Goal: Check status: Check status

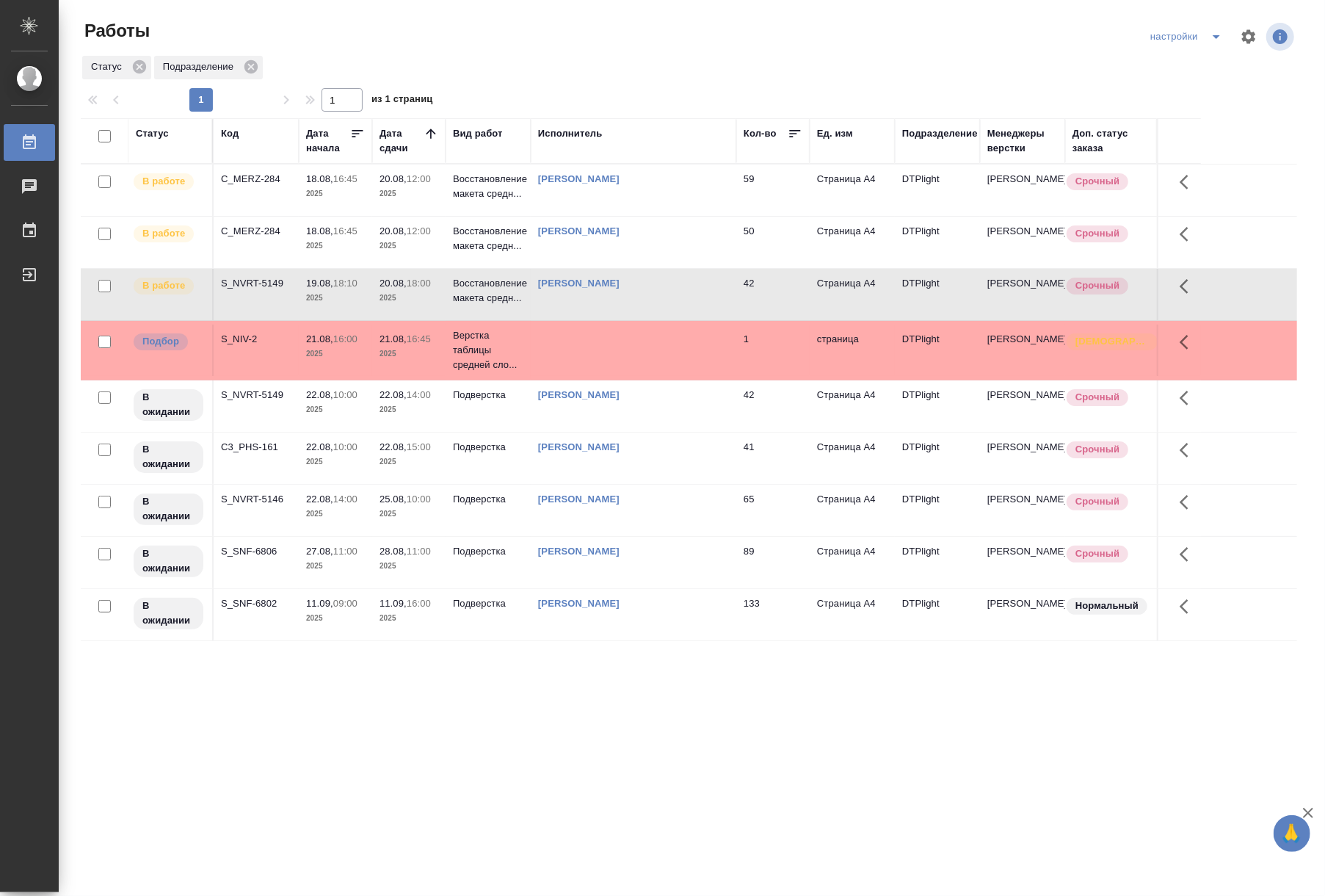
click at [255, 189] on td "C_MERZ-284" at bounding box center [255, 190] width 85 height 51
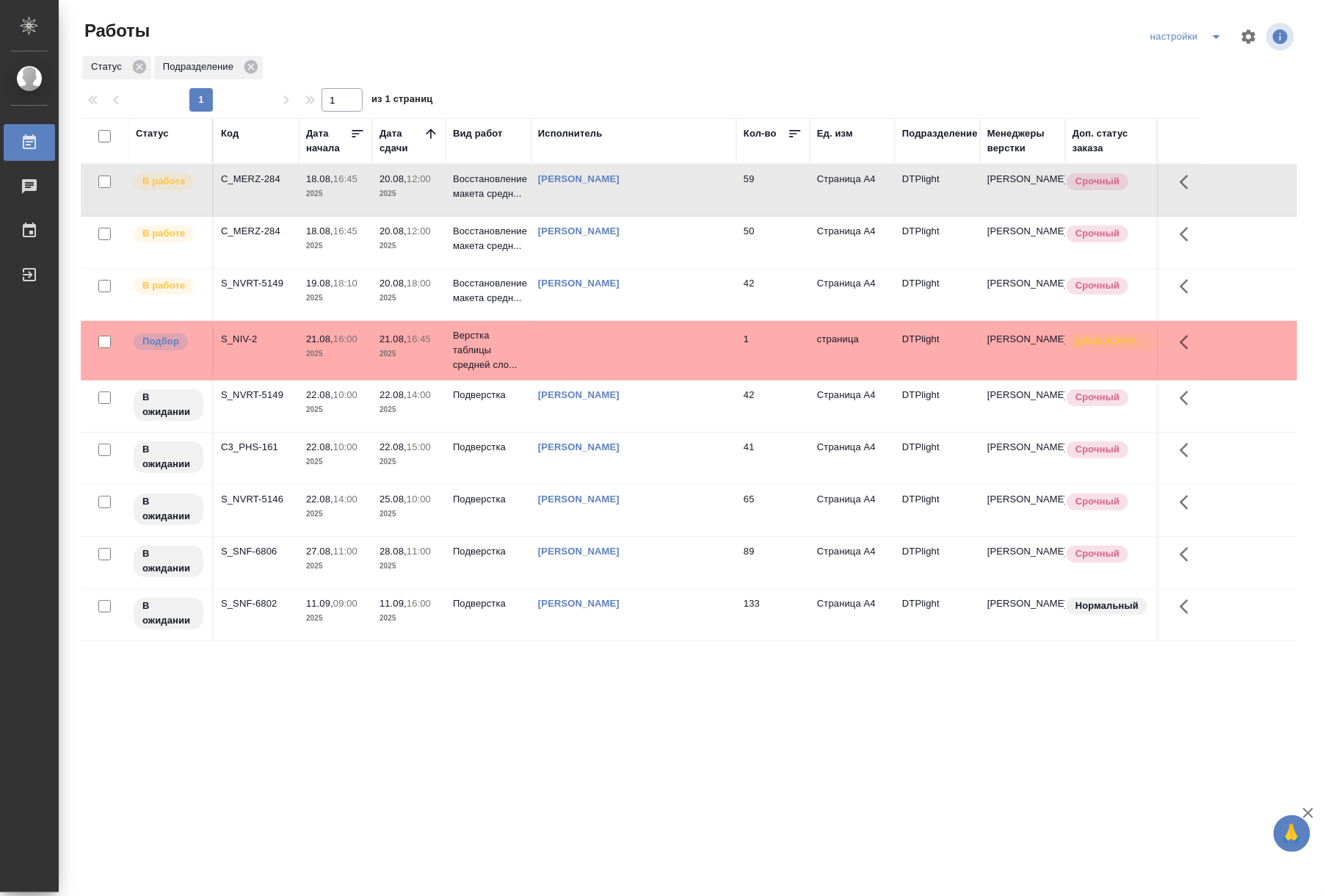
click at [301, 216] on td "18.08, 16:45 2025" at bounding box center [335, 190] width 73 height 51
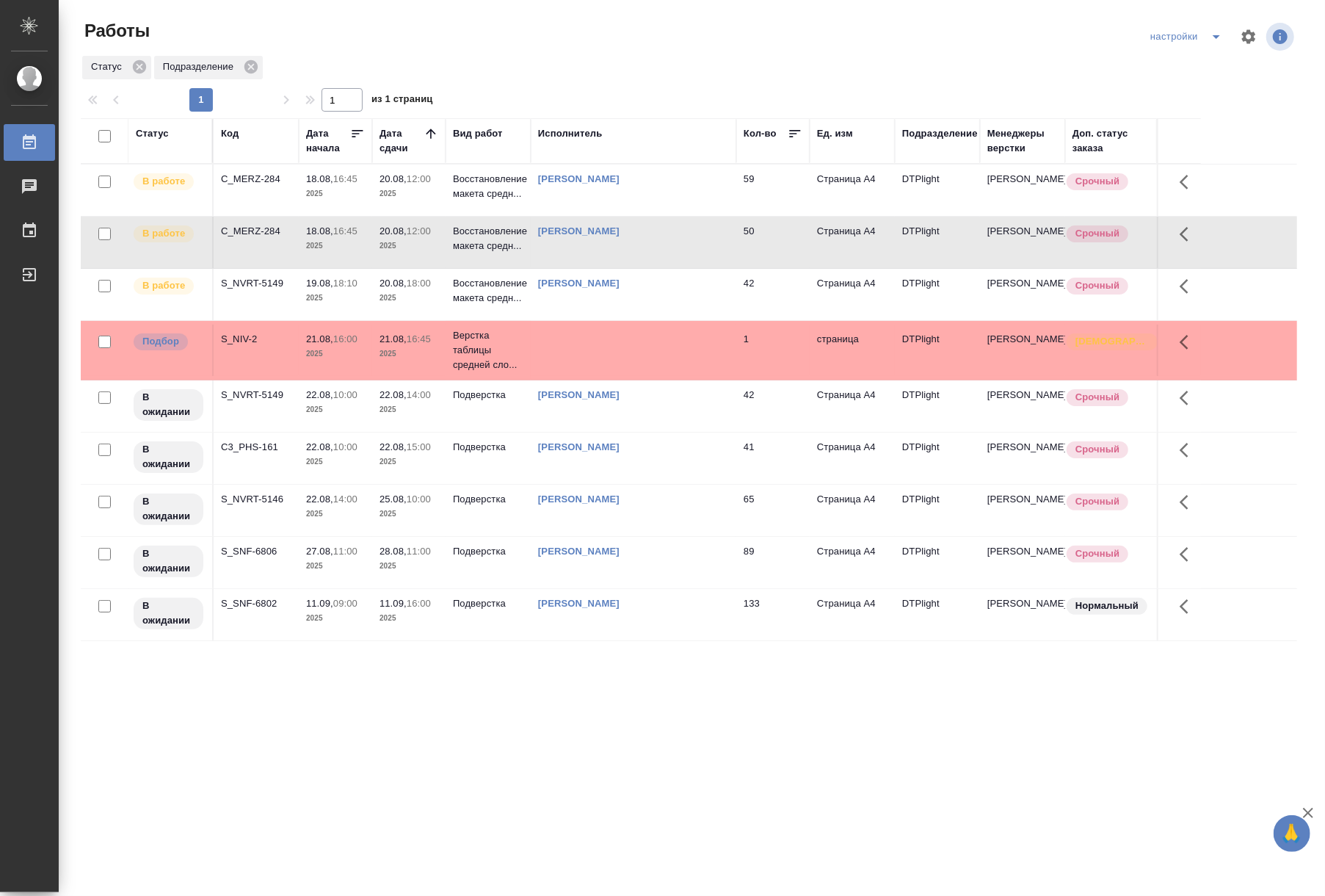
click at [301, 216] on td "18.08, 16:45 2025" at bounding box center [335, 190] width 73 height 51
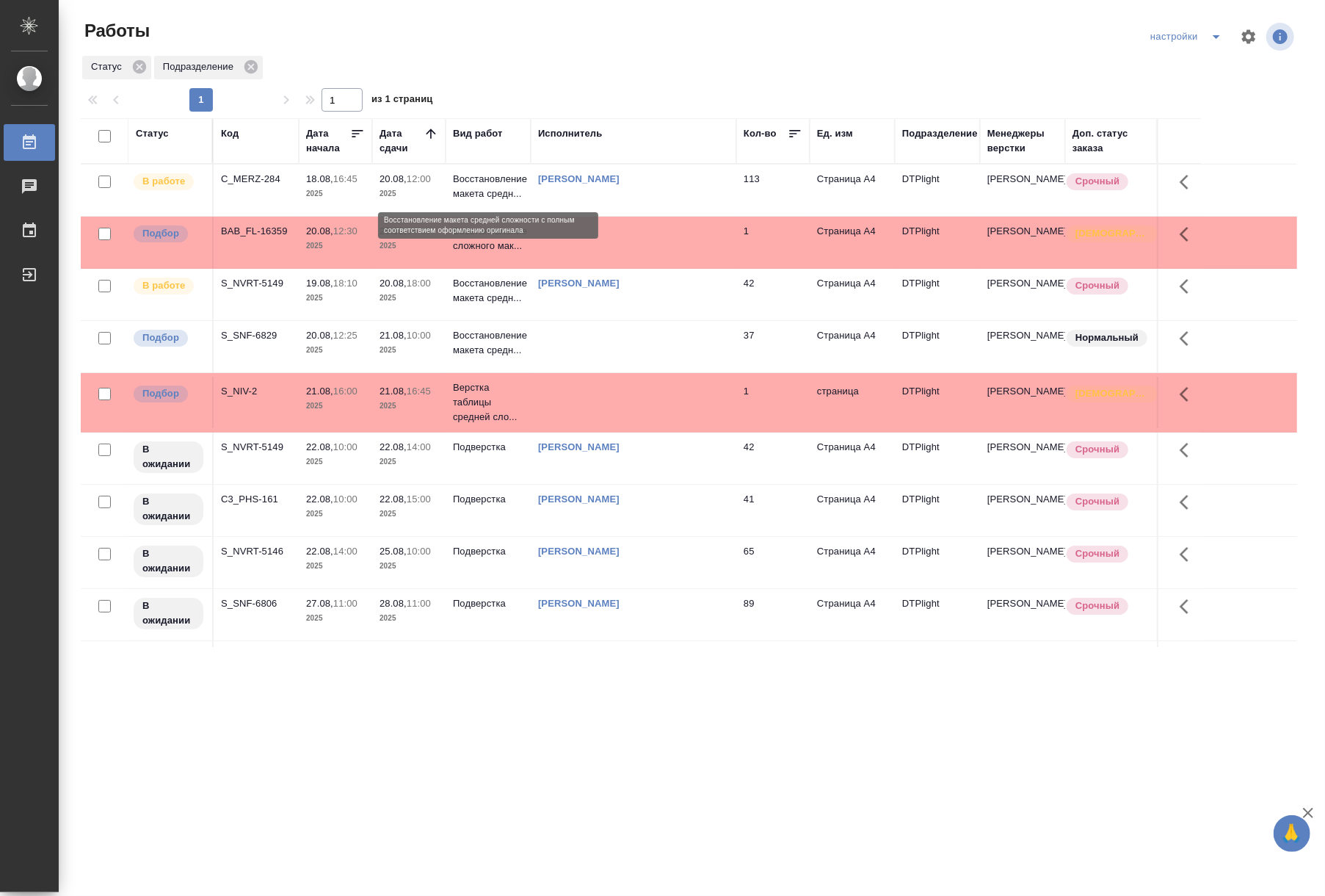
click at [470, 192] on p "Восстановление макета средн..." at bounding box center [489, 186] width 71 height 29
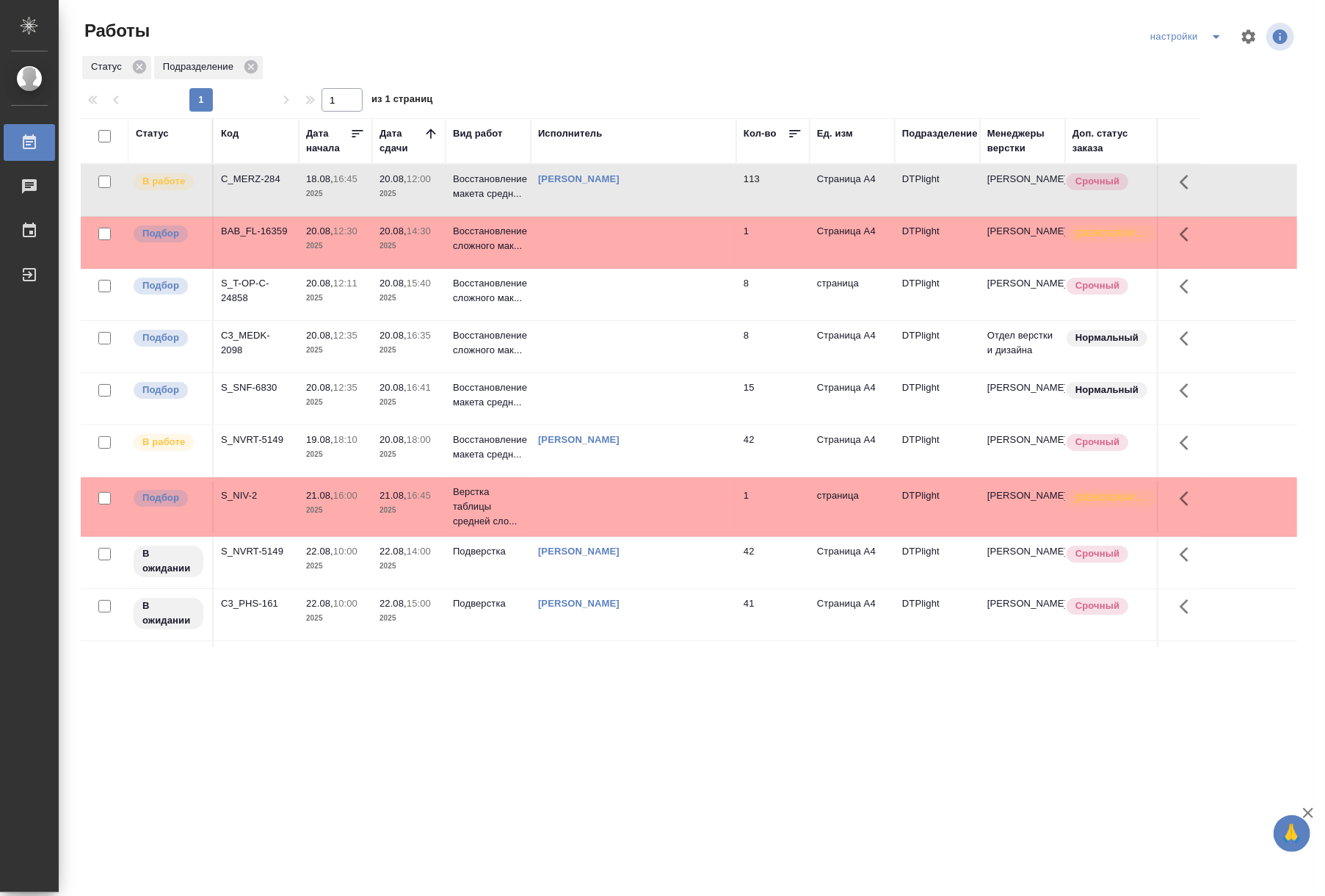
click at [898, 720] on div ".cls-1 fill:#fff; AWATERA Riianova Anna Работы 0 Чаты График Выйти Работы настр…" at bounding box center [662, 448] width 1325 height 896
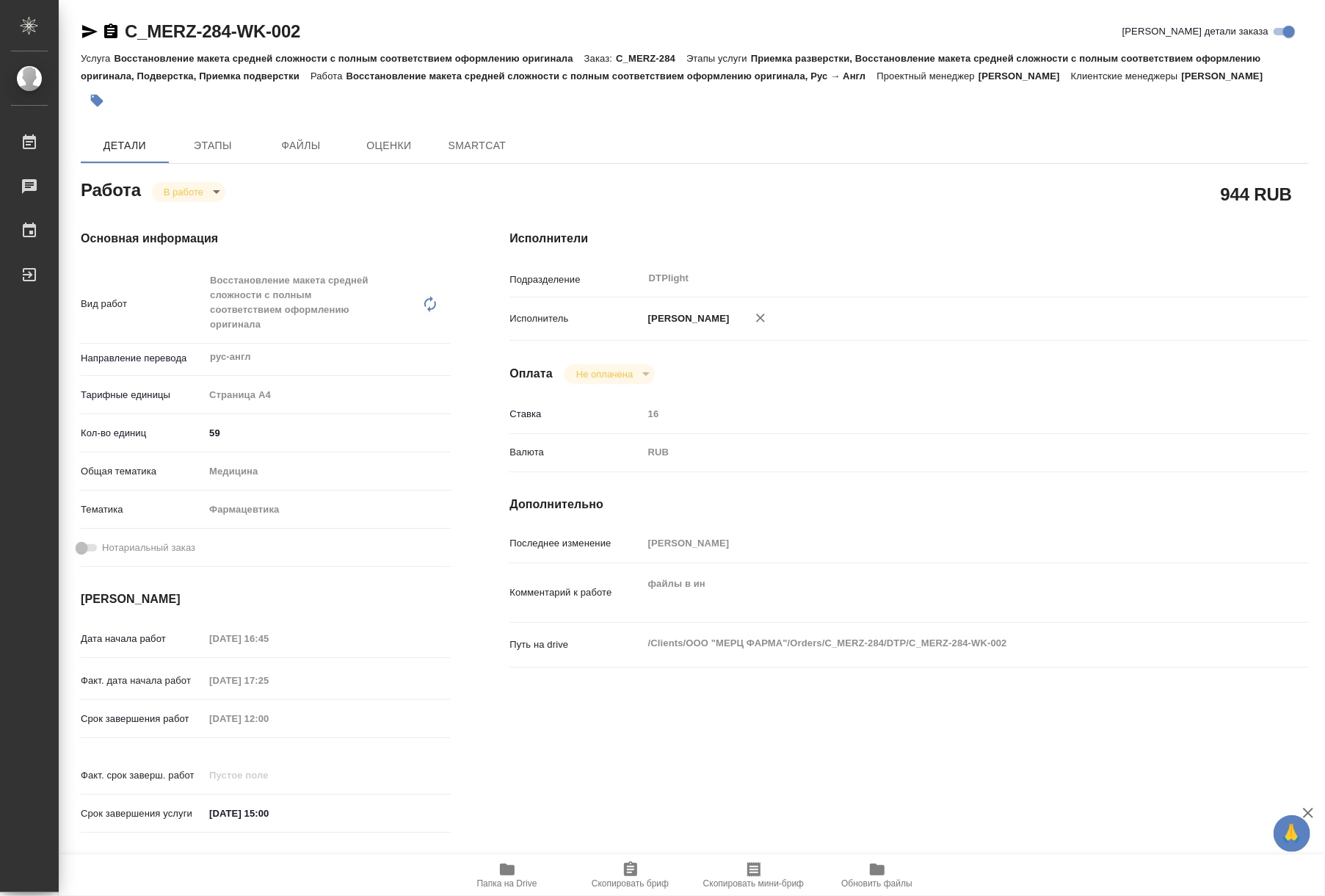
type textarea "x"
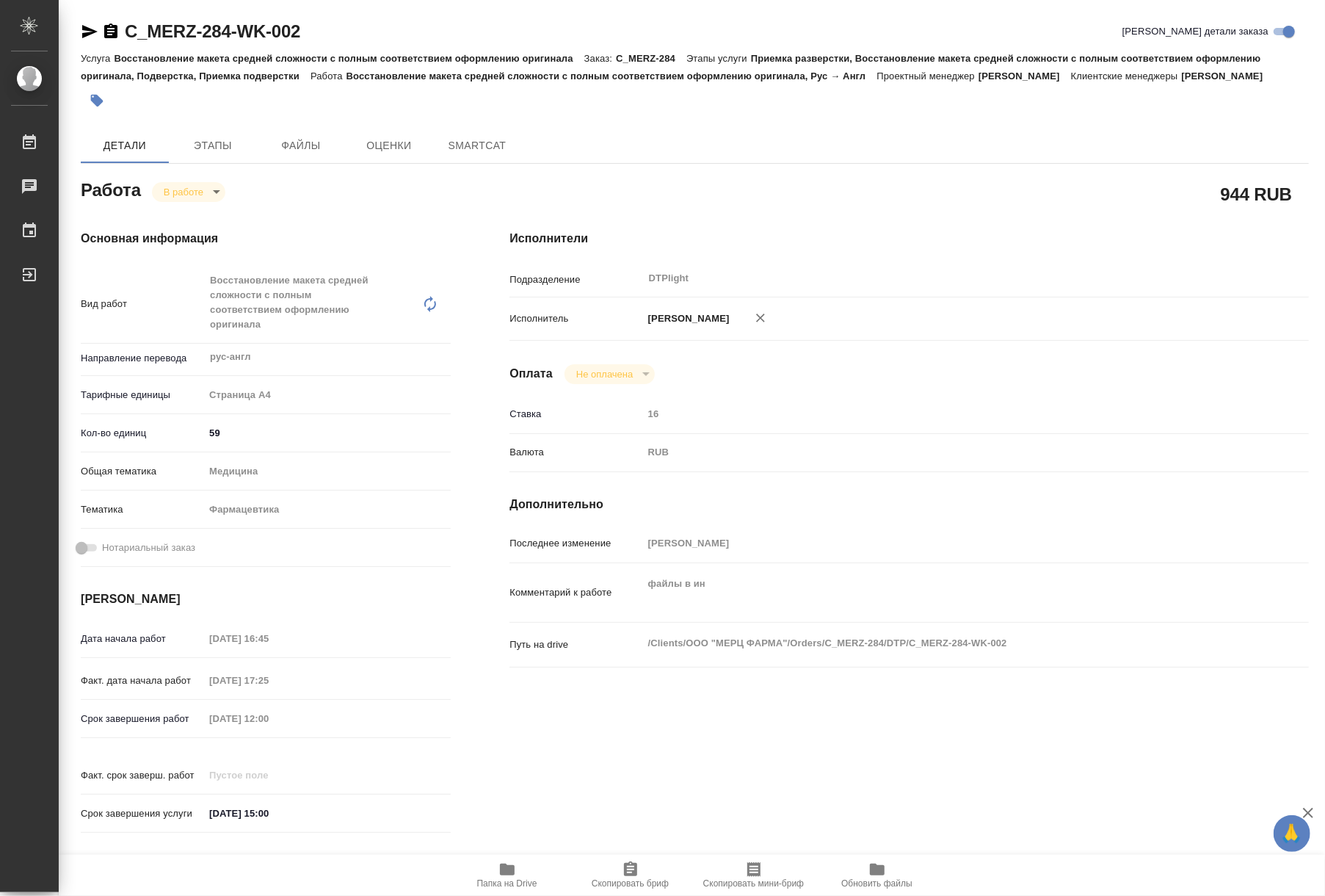
type textarea "x"
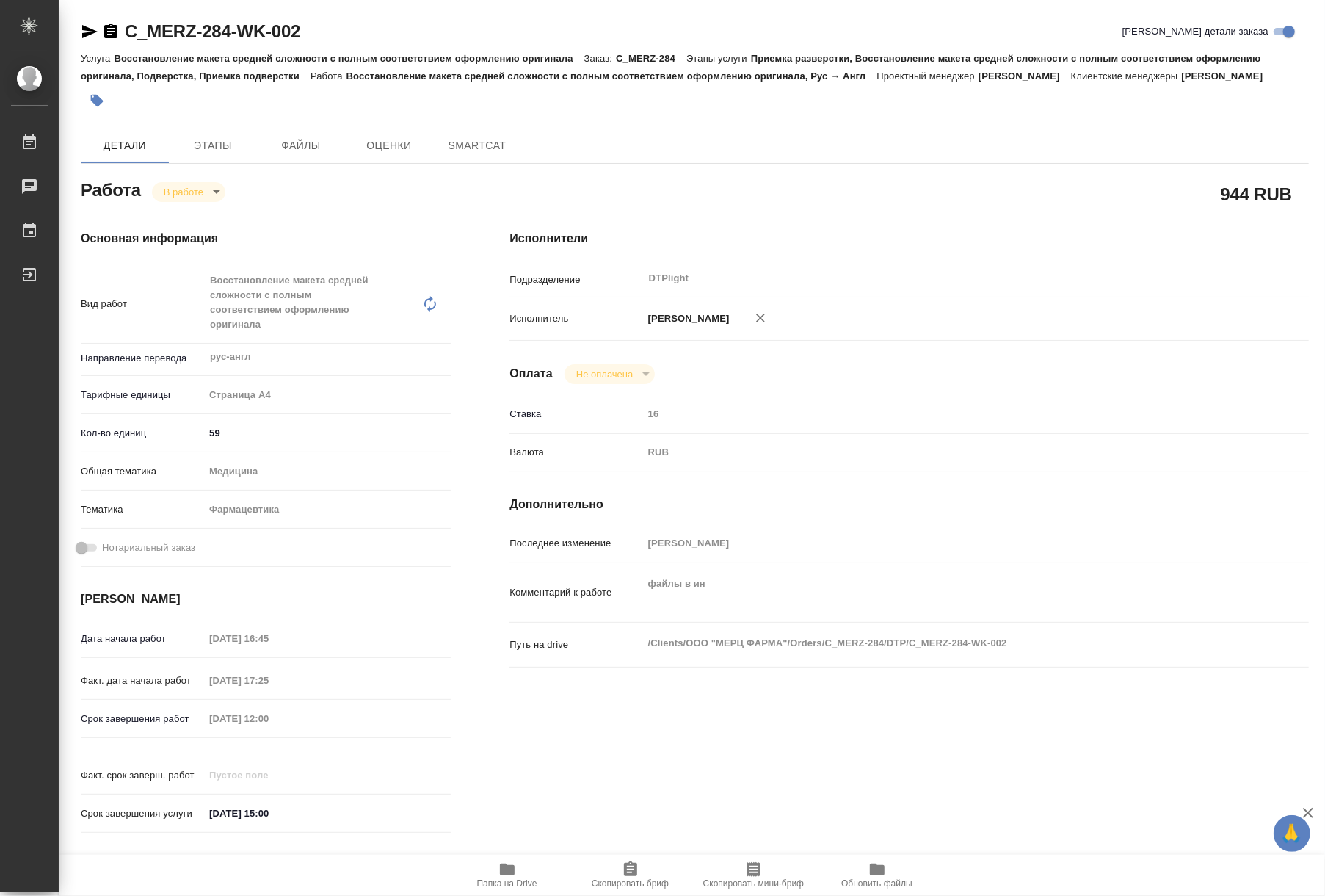
type textarea "x"
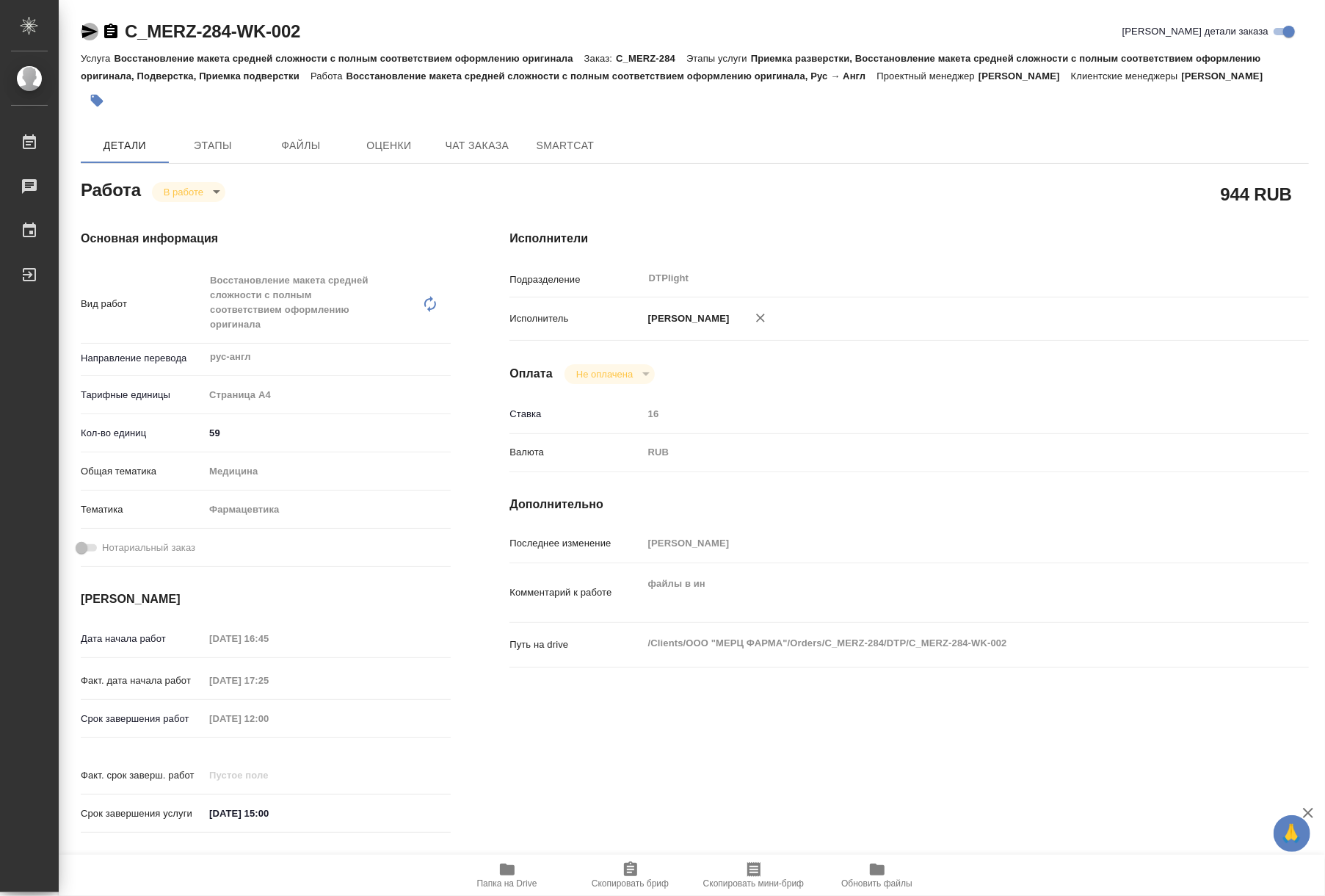
click at [90, 30] on icon "button" at bounding box center [90, 32] width 15 height 13
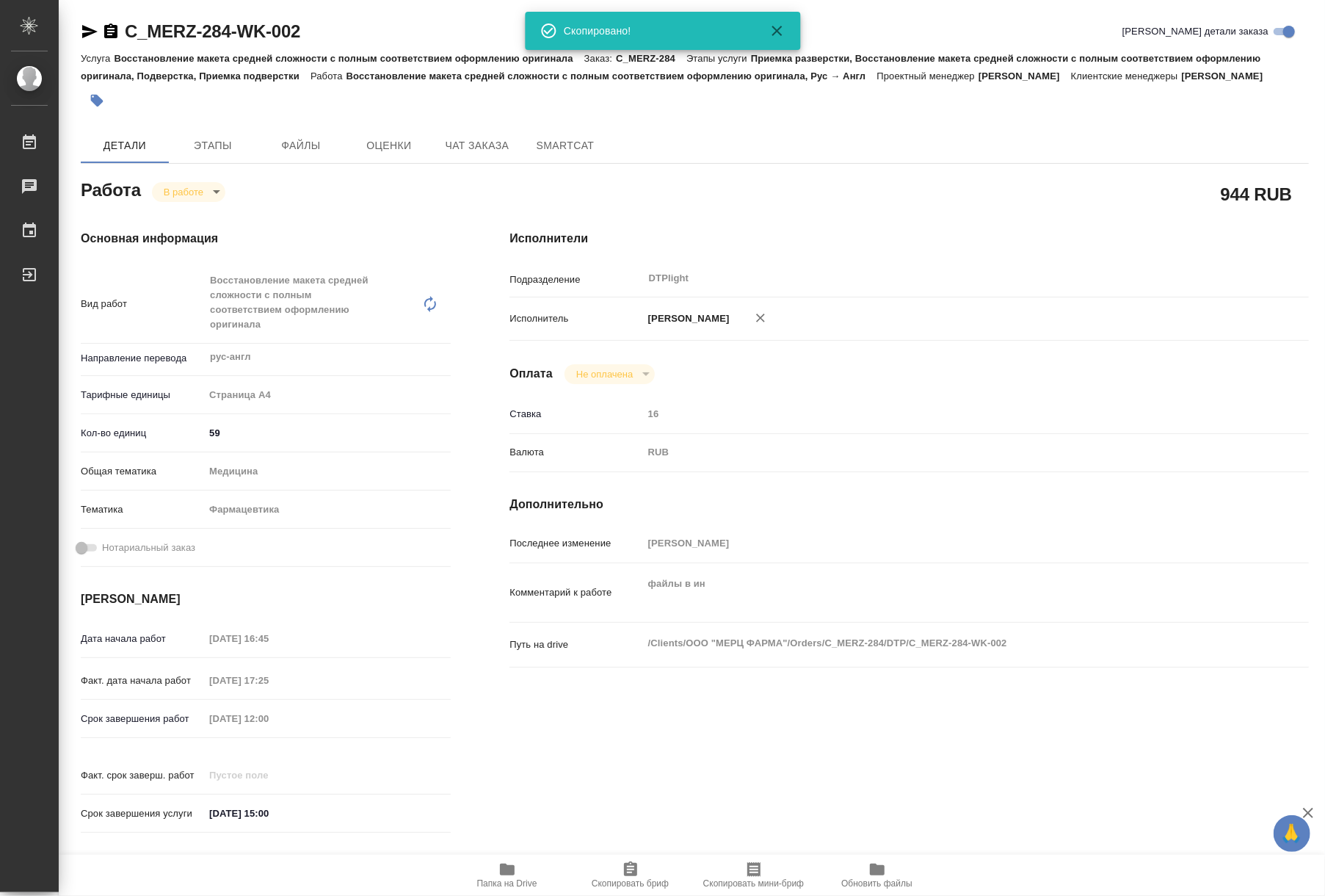
type textarea "x"
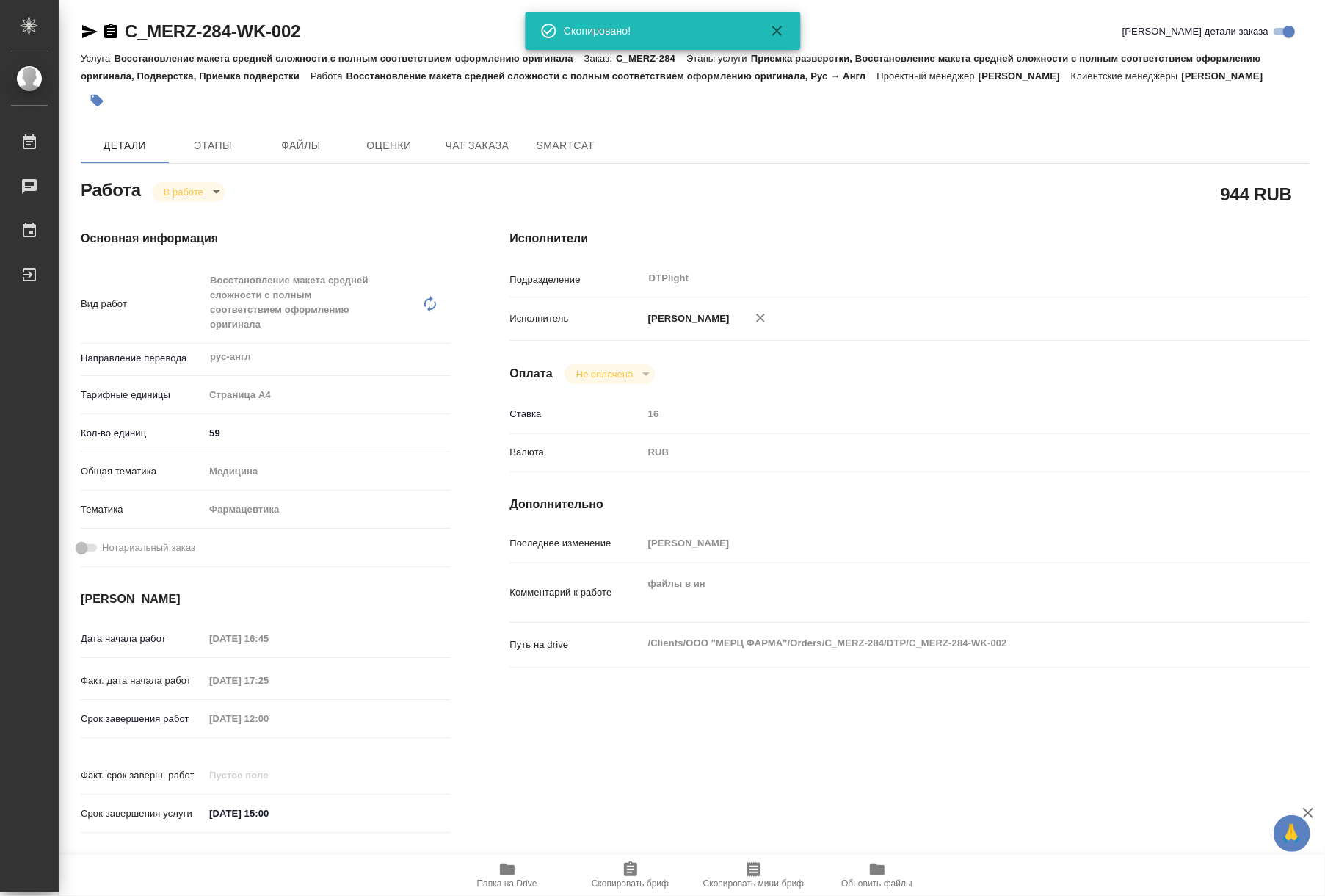
type textarea "x"
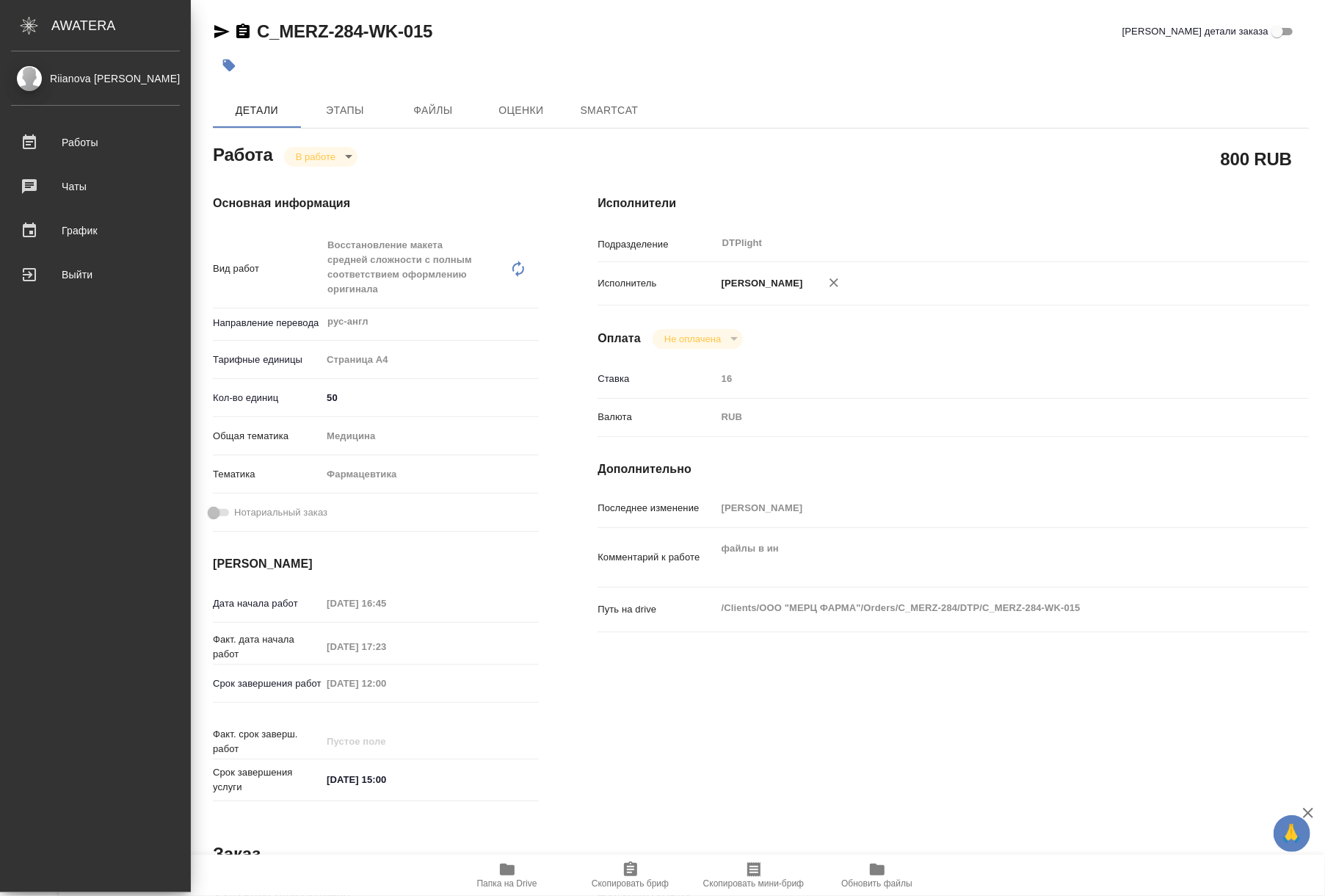
type textarea "x"
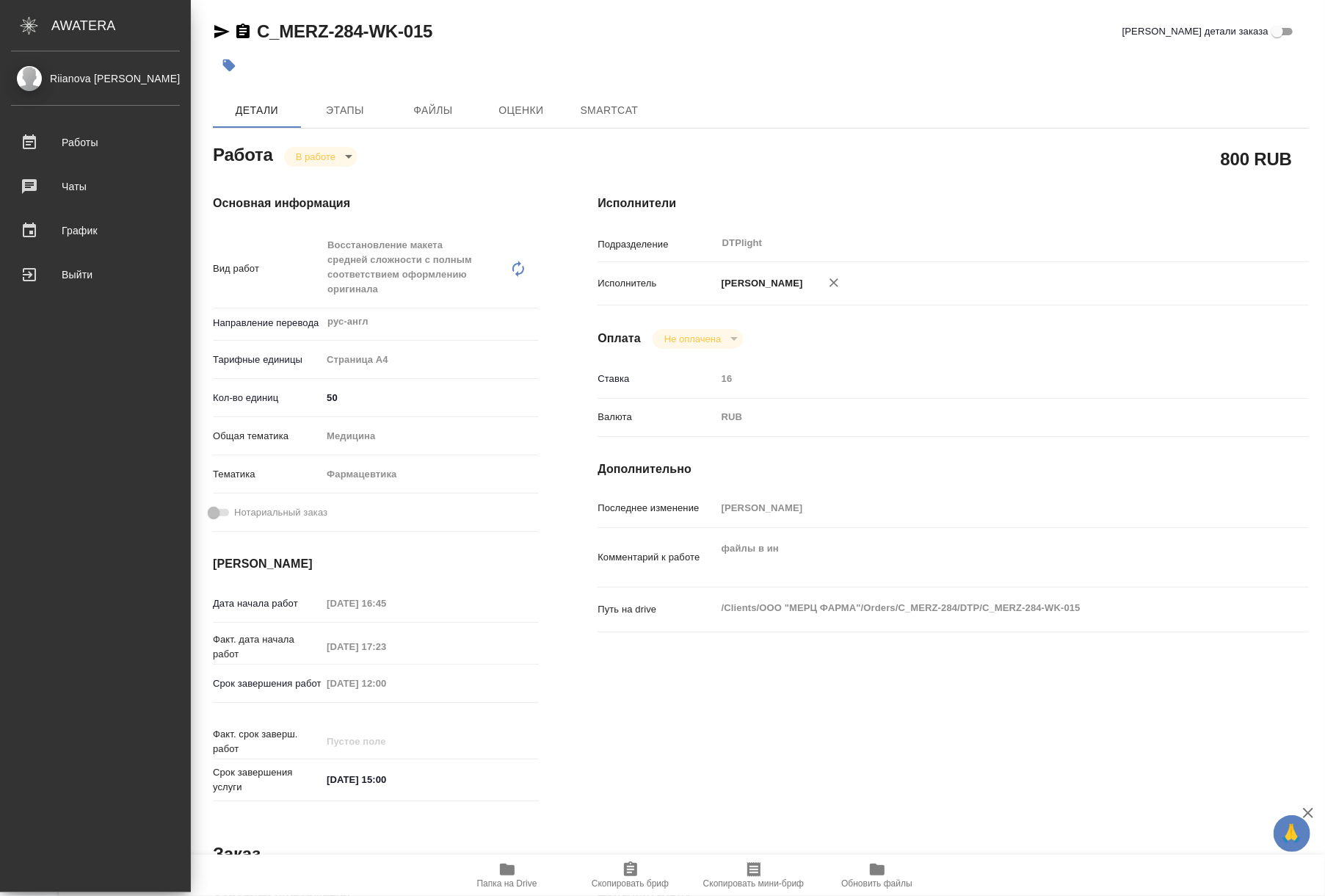
type textarea "x"
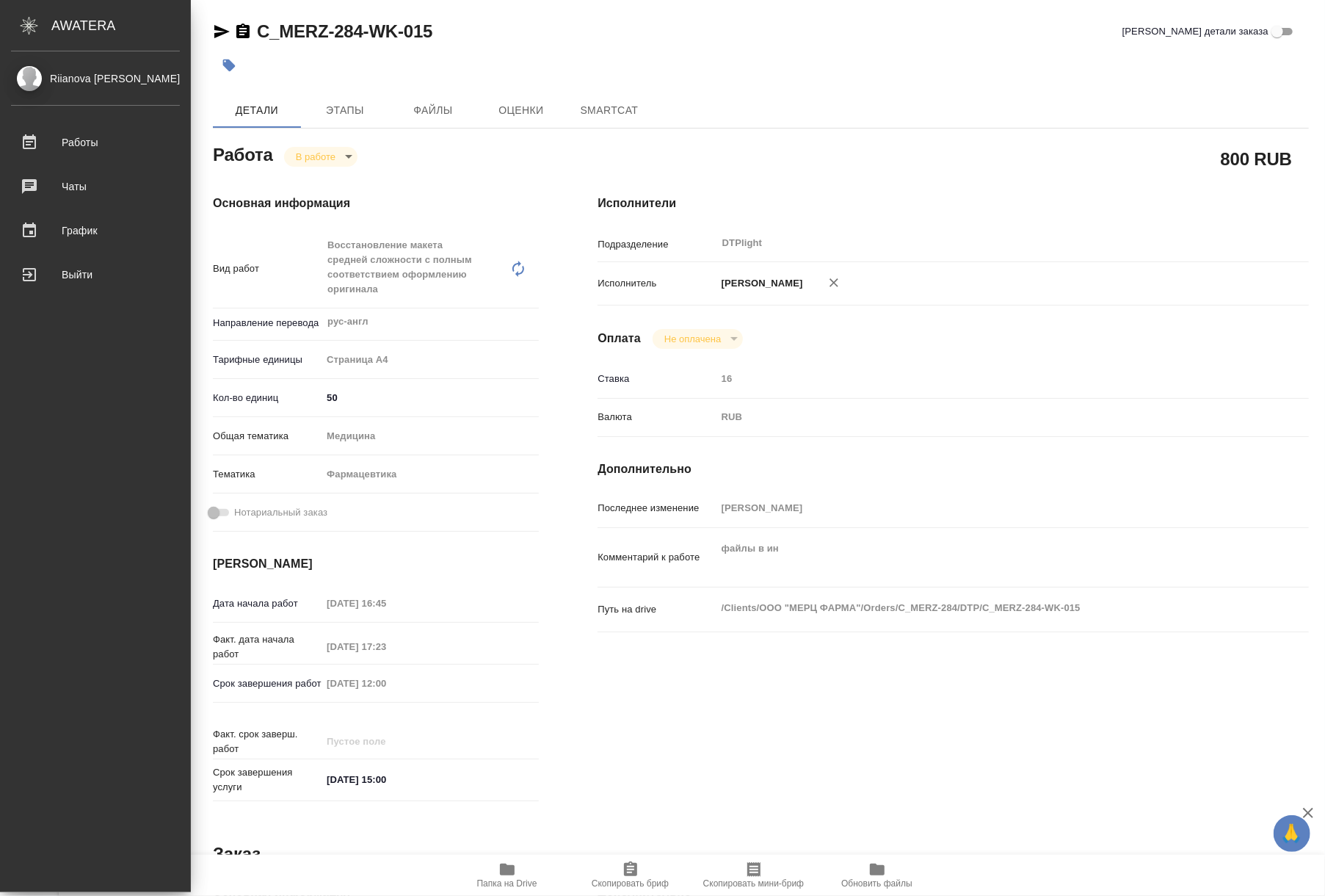
type textarea "x"
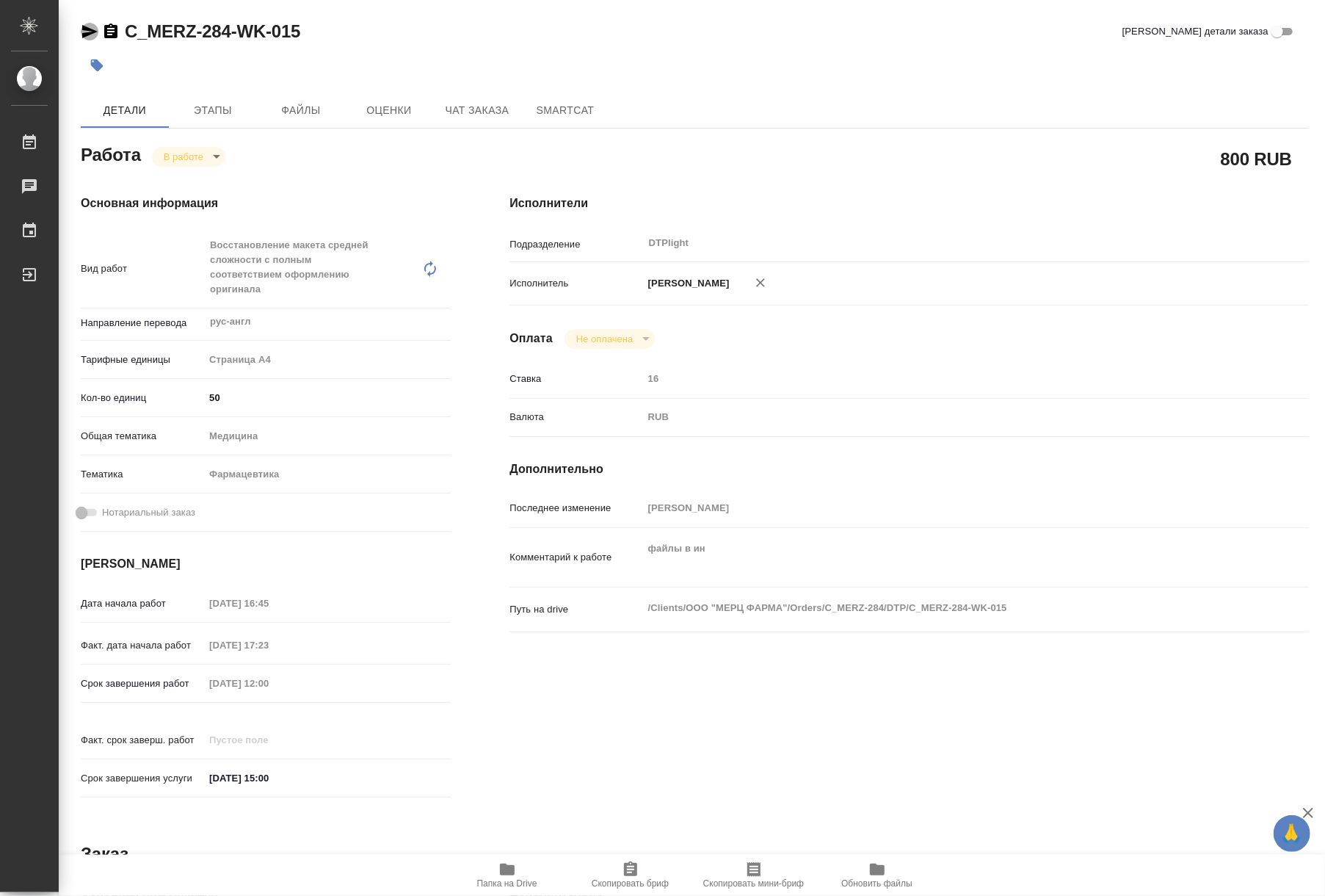
click at [88, 33] on icon "button" at bounding box center [90, 32] width 15 height 13
type textarea "x"
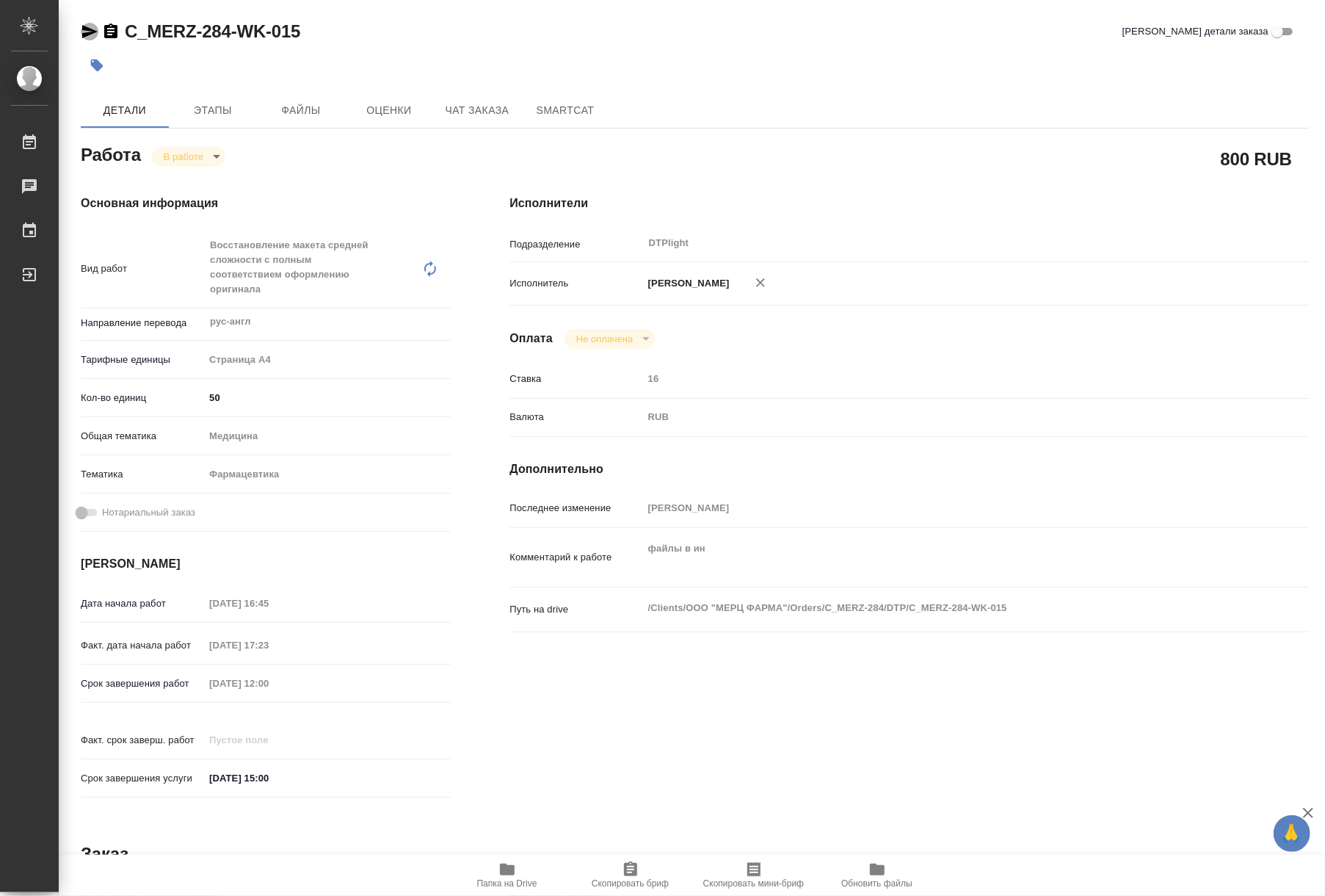
type textarea "x"
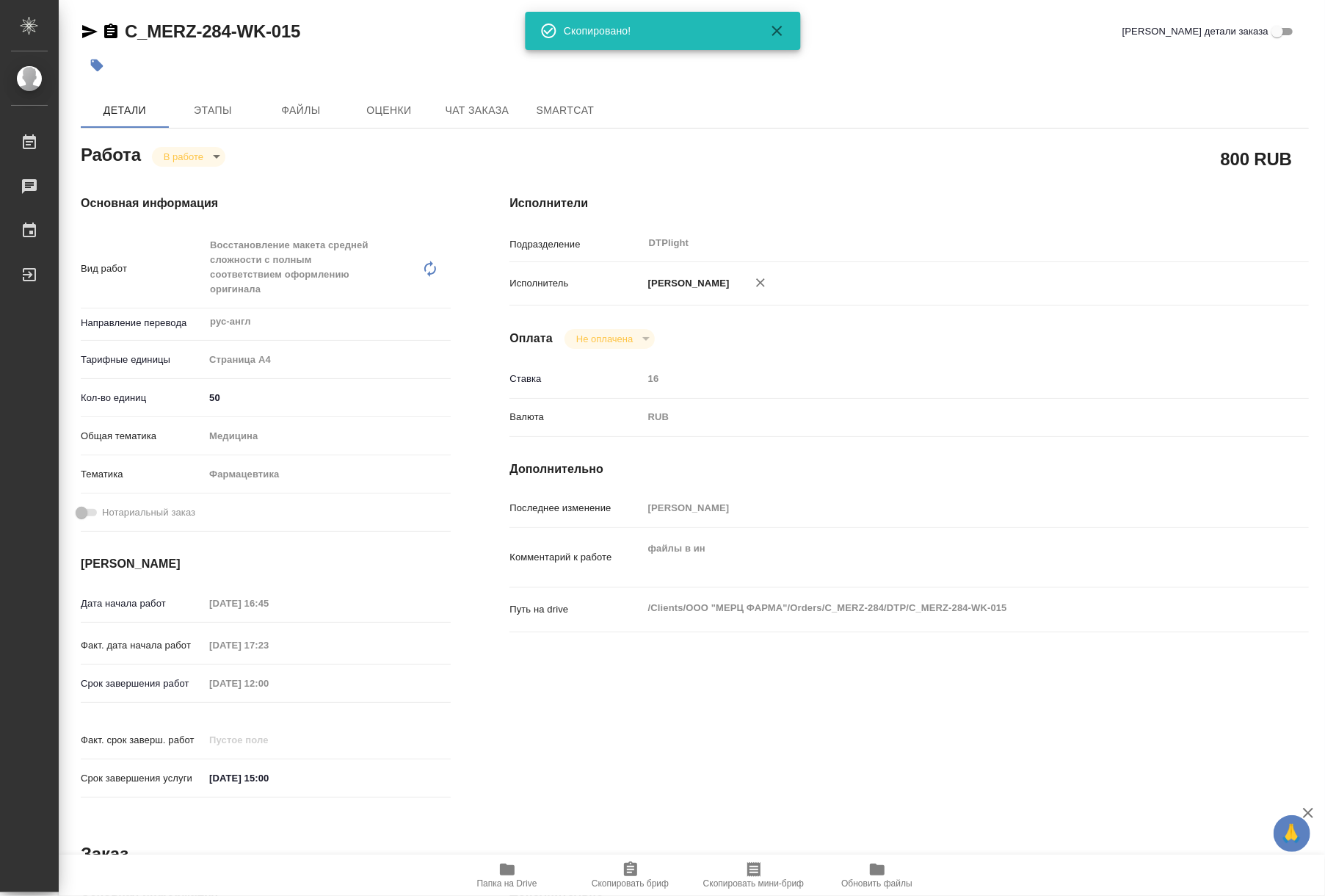
type textarea "x"
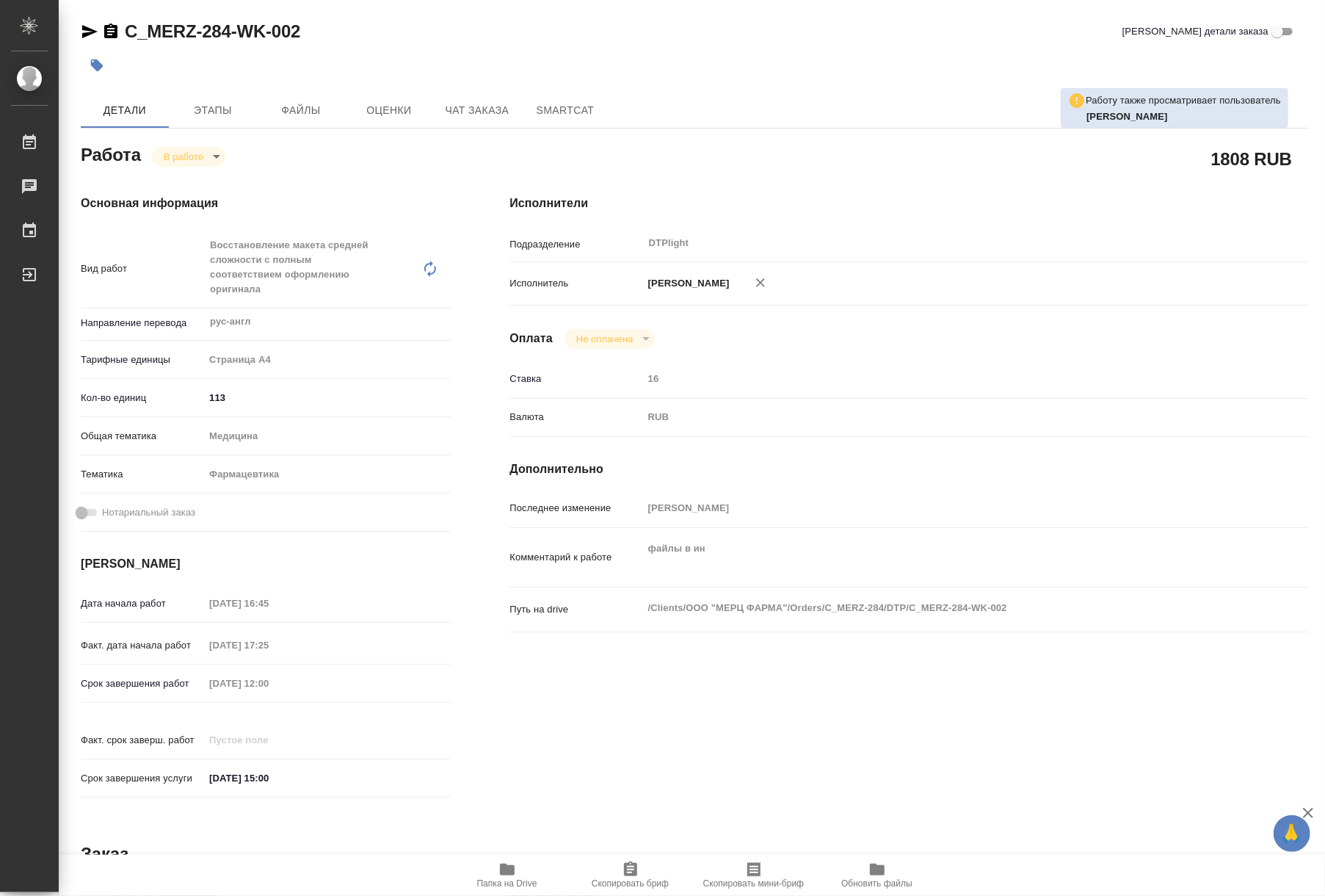
click at [514, 872] on icon "button" at bounding box center [506, 869] width 14 height 12
